Goal: Information Seeking & Learning: Learn about a topic

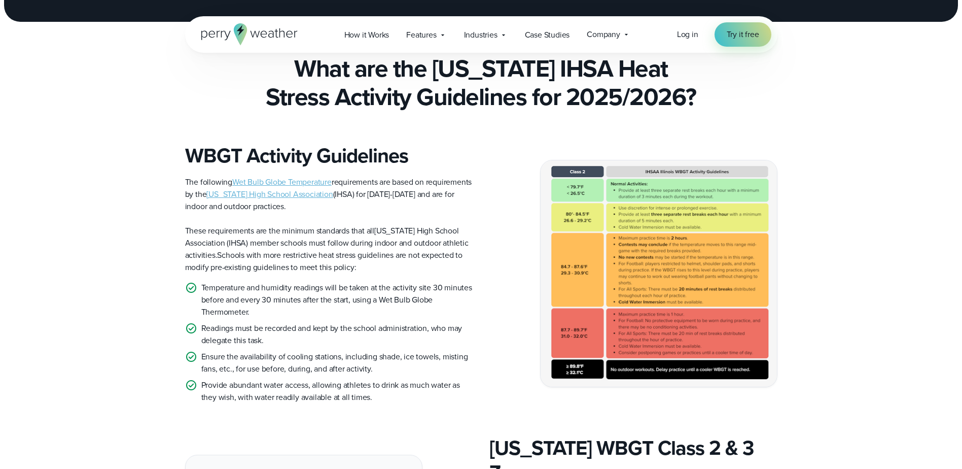
scroll to position [203, 0]
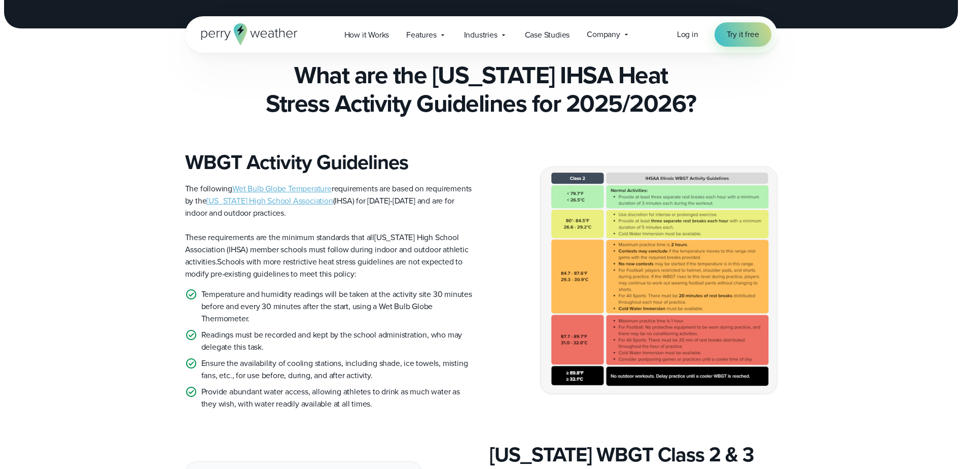
click at [586, 202] on img at bounding box center [659, 280] width 236 height 226
click at [618, 224] on img at bounding box center [659, 280] width 236 height 226
click at [714, 150] on div "WBGT Activity Guidelines The following Wet Bulb Globe Temperature requirements …" at bounding box center [481, 280] width 592 height 260
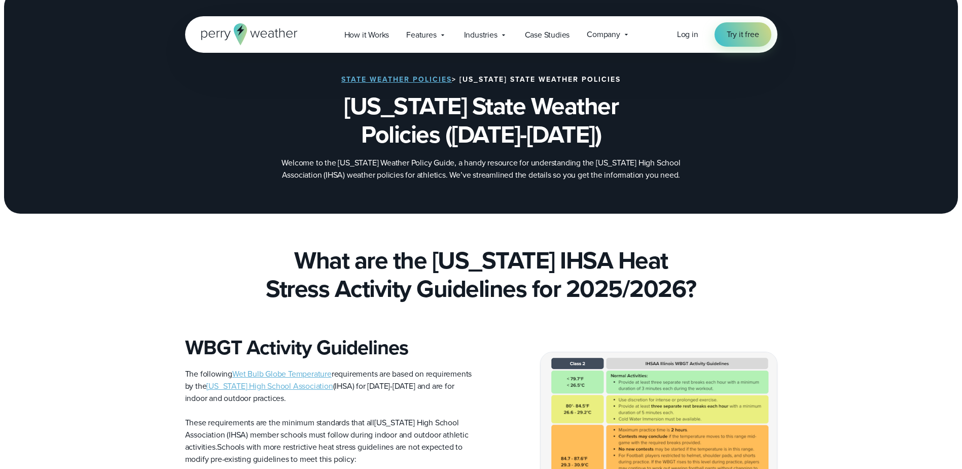
scroll to position [0, 0]
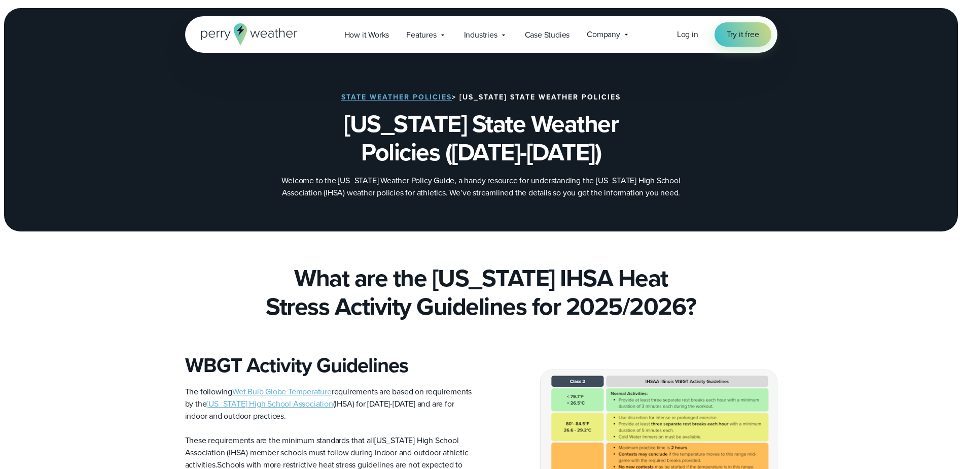
click at [430, 98] on link "State Weather Policies" at bounding box center [396, 97] width 111 height 11
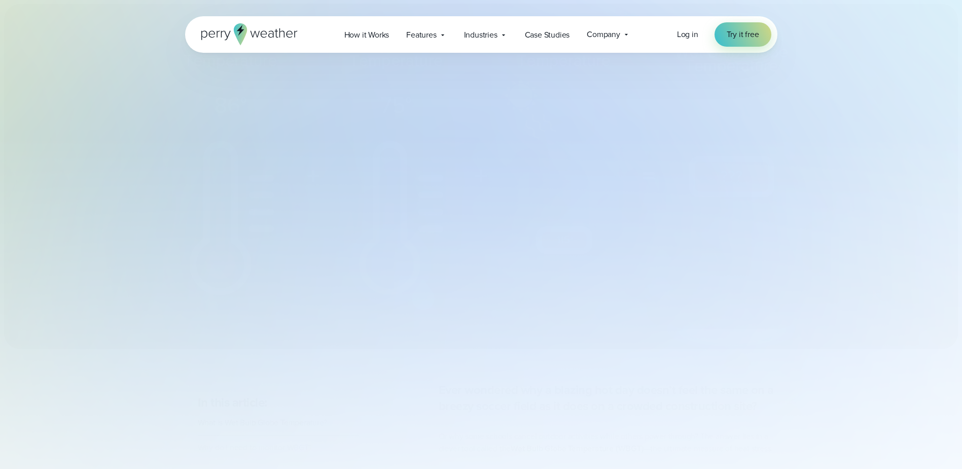
select select "***"
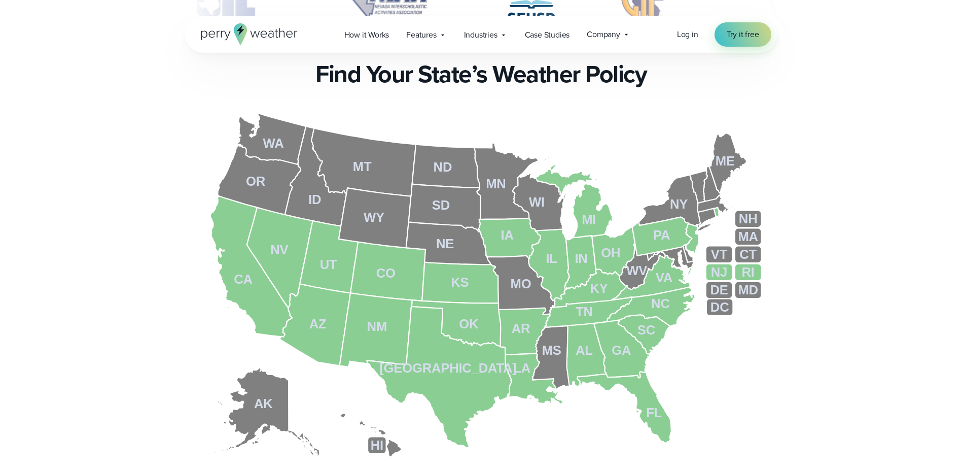
scroll to position [406, 0]
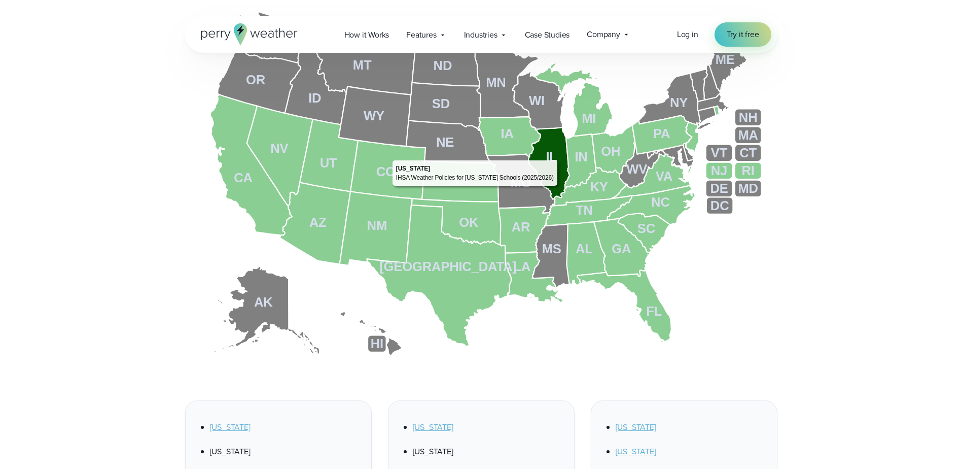
click at [560, 158] on icon at bounding box center [549, 163] width 41 height 72
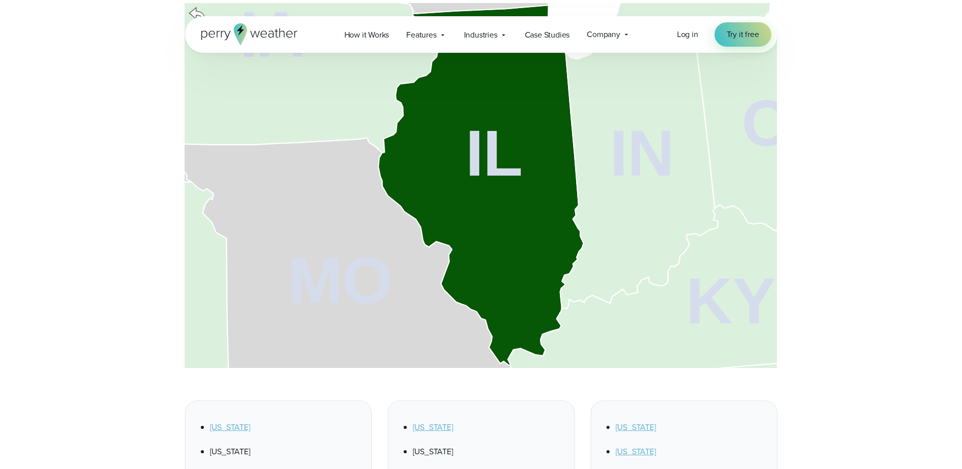
click at [544, 157] on icon at bounding box center [480, 185] width 205 height 360
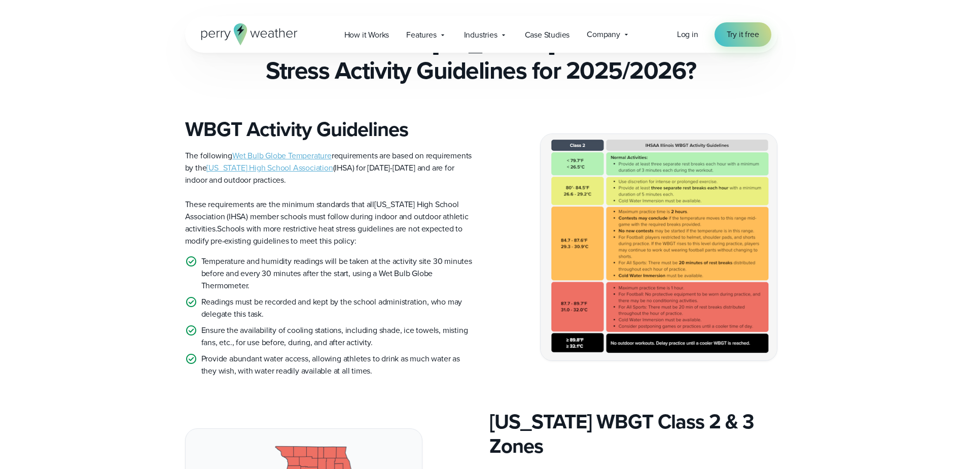
scroll to position [254, 0]
